Goal: Task Accomplishment & Management: Use online tool/utility

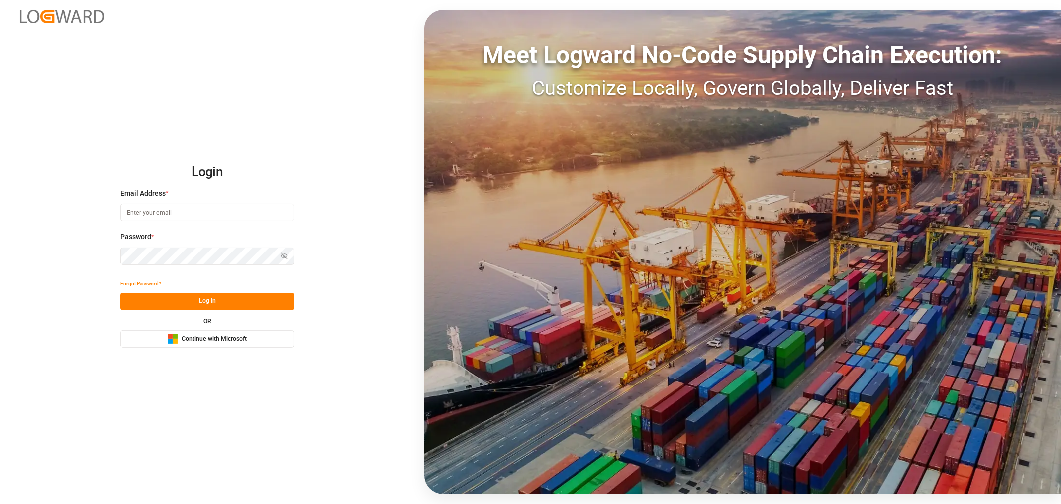
click at [130, 217] on input at bounding box center [207, 212] width 174 height 17
type input "shashidhar.mm@logward.com"
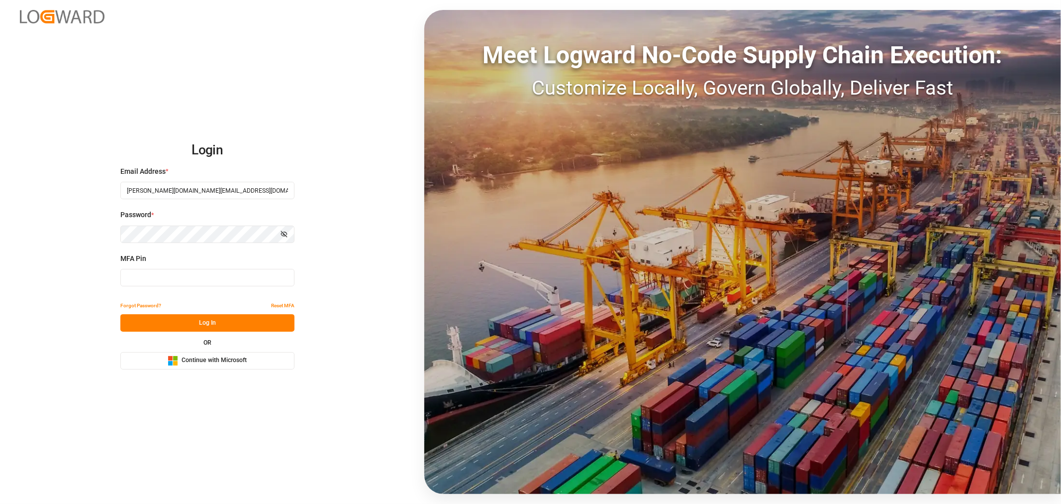
type input "575580"
click at [206, 362] on span "Continue with Microsoft" at bounding box center [214, 360] width 65 height 9
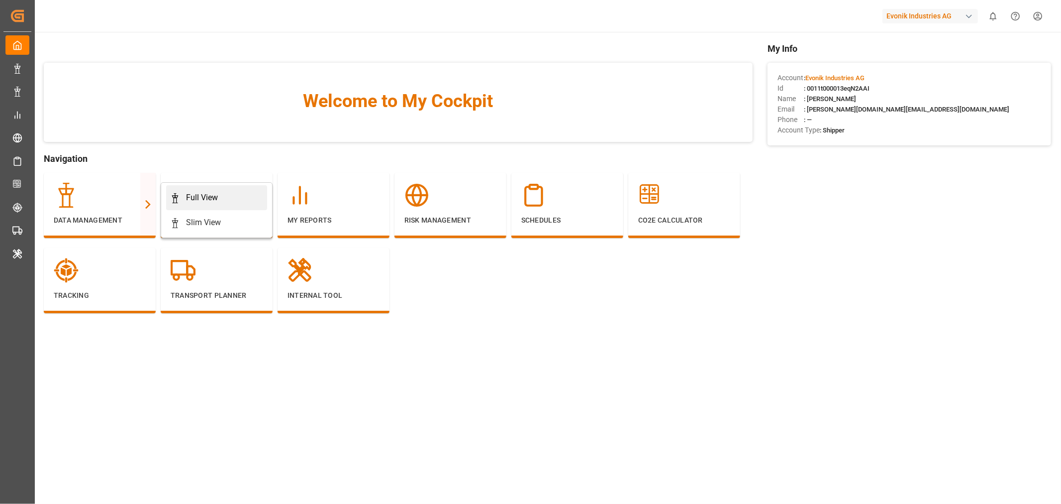
click at [197, 200] on div "Full View" at bounding box center [202, 198] width 32 height 12
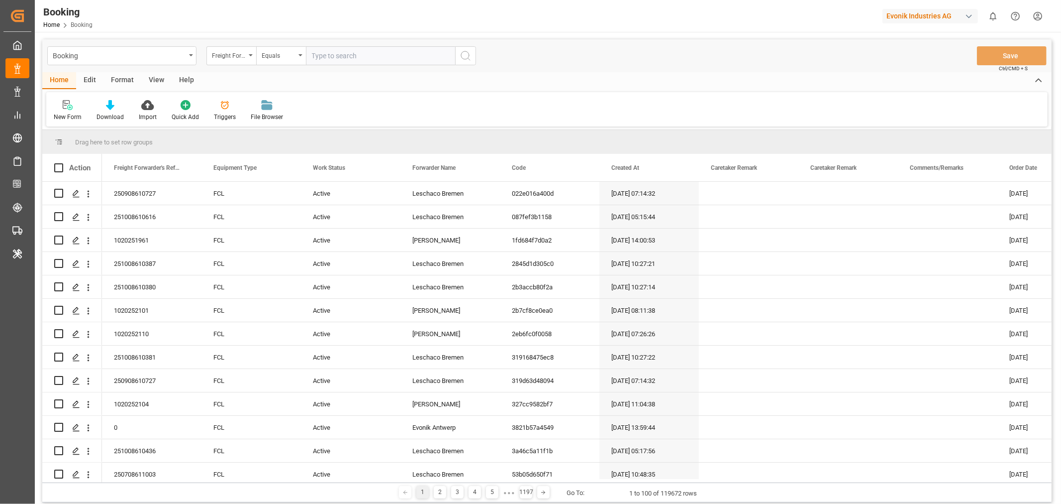
click at [968, 13] on div "button" at bounding box center [969, 16] width 10 height 10
type input "arch"
click at [925, 70] on span "ArchMexic-N1L7" at bounding box center [905, 72] width 55 height 9
